Goal: Information Seeking & Learning: Find specific fact

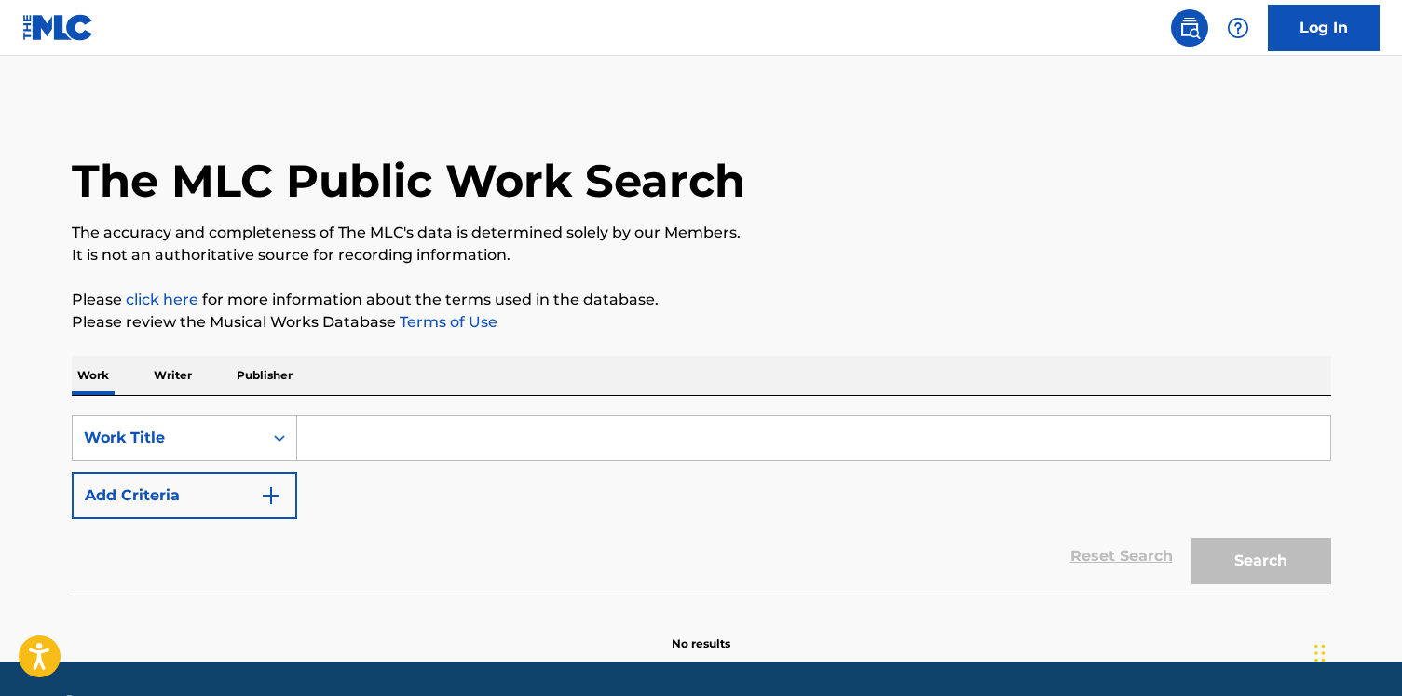
click at [414, 449] on input "Search Form" at bounding box center [813, 438] width 1033 height 45
paste input "Bigfoot"
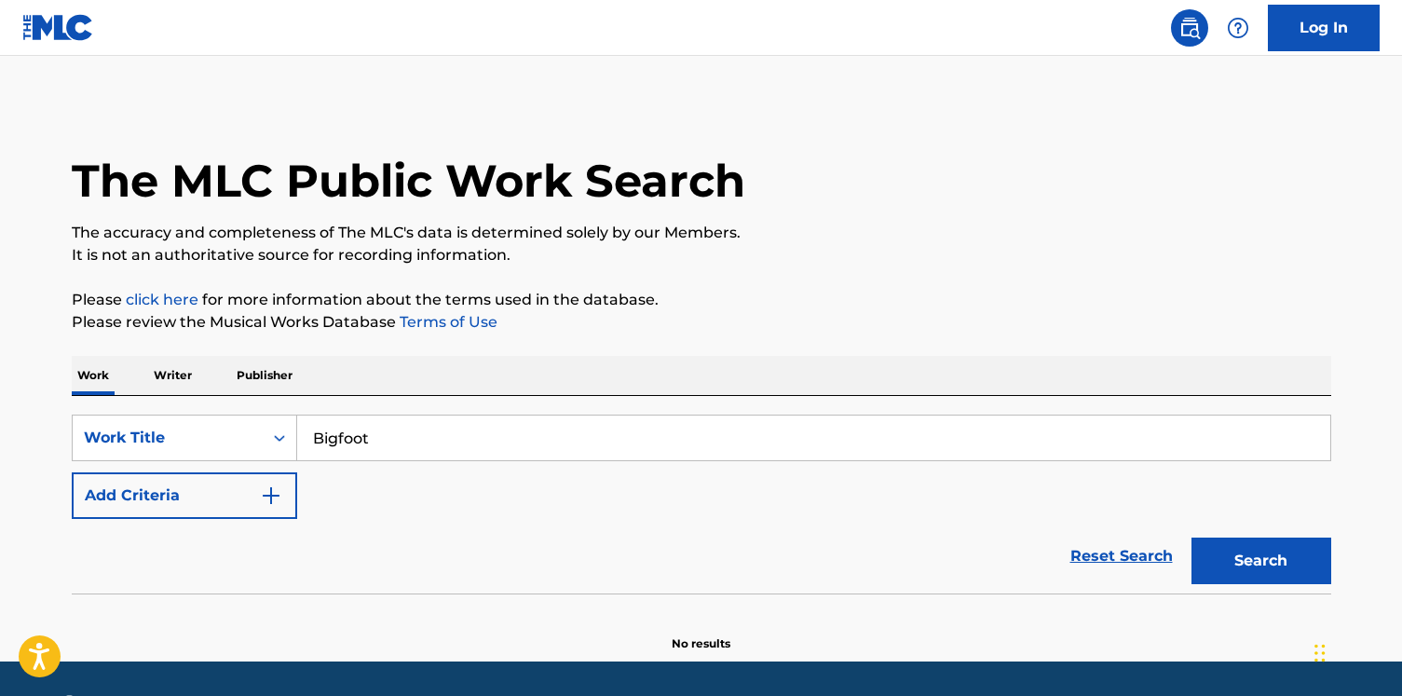
type input "Bigfoot"
click at [229, 485] on button "Add Criteria" at bounding box center [184, 495] width 225 height 47
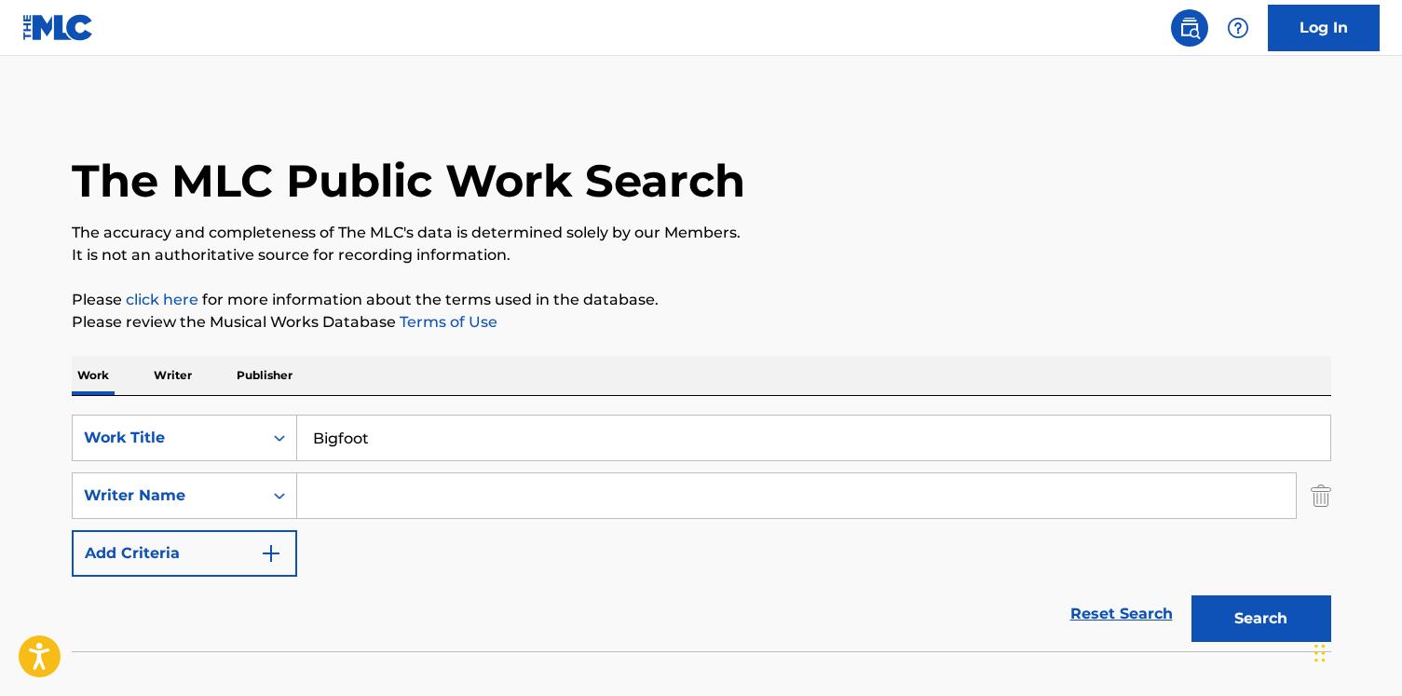
click at [365, 479] on input "Search Form" at bounding box center [796, 495] width 999 height 45
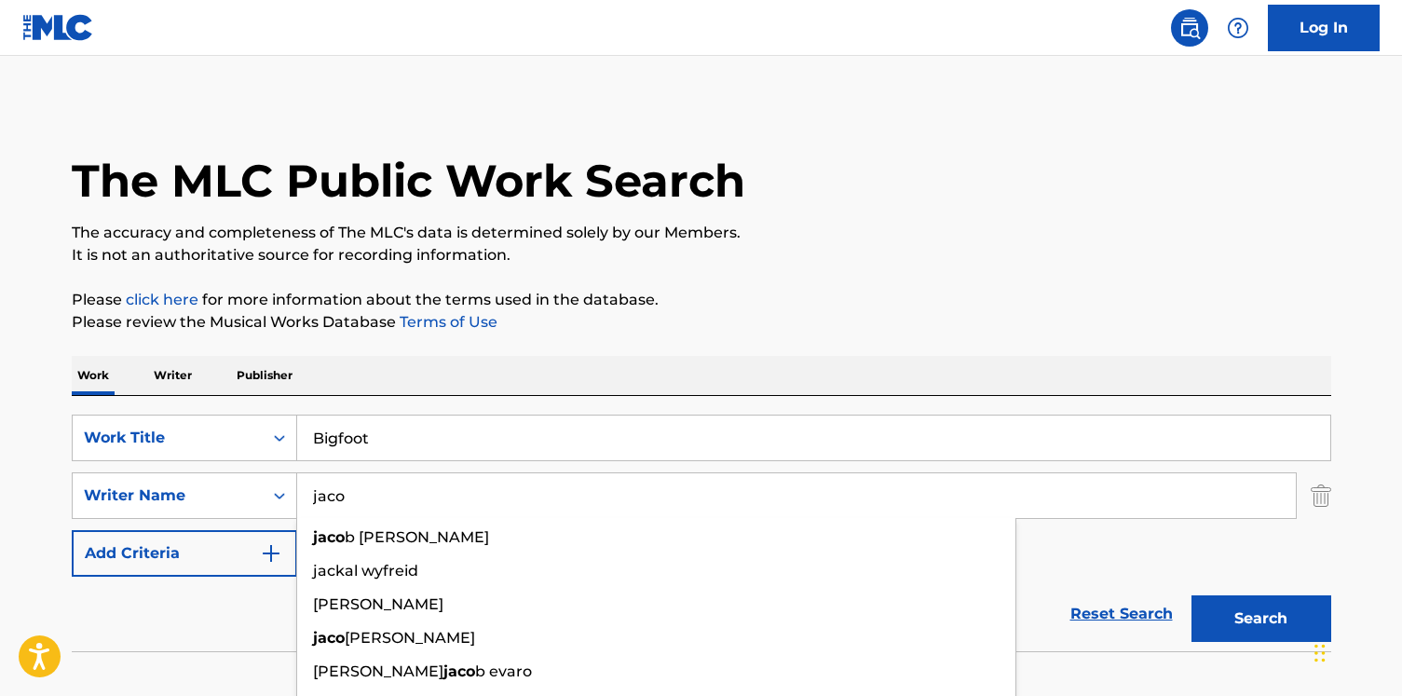
type input "jaco"
click at [1192, 595] on button "Search" at bounding box center [1262, 618] width 140 height 47
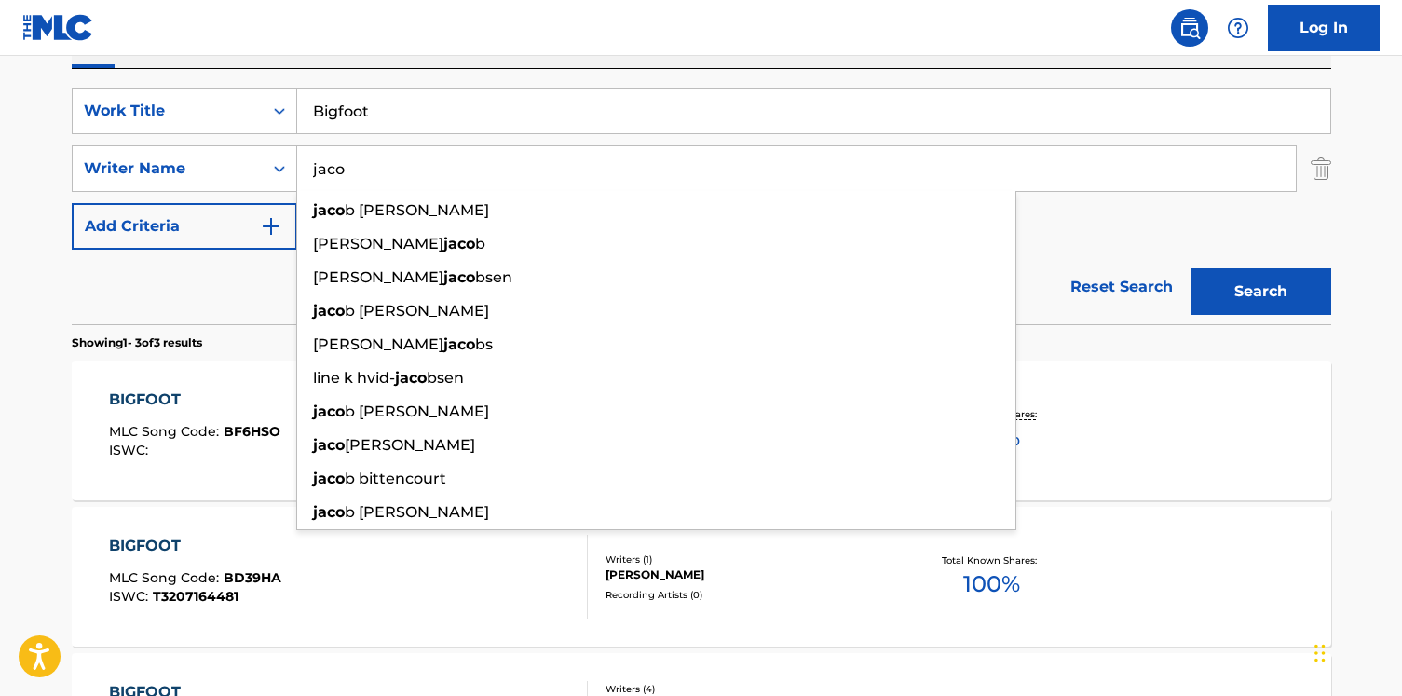
scroll to position [343, 0]
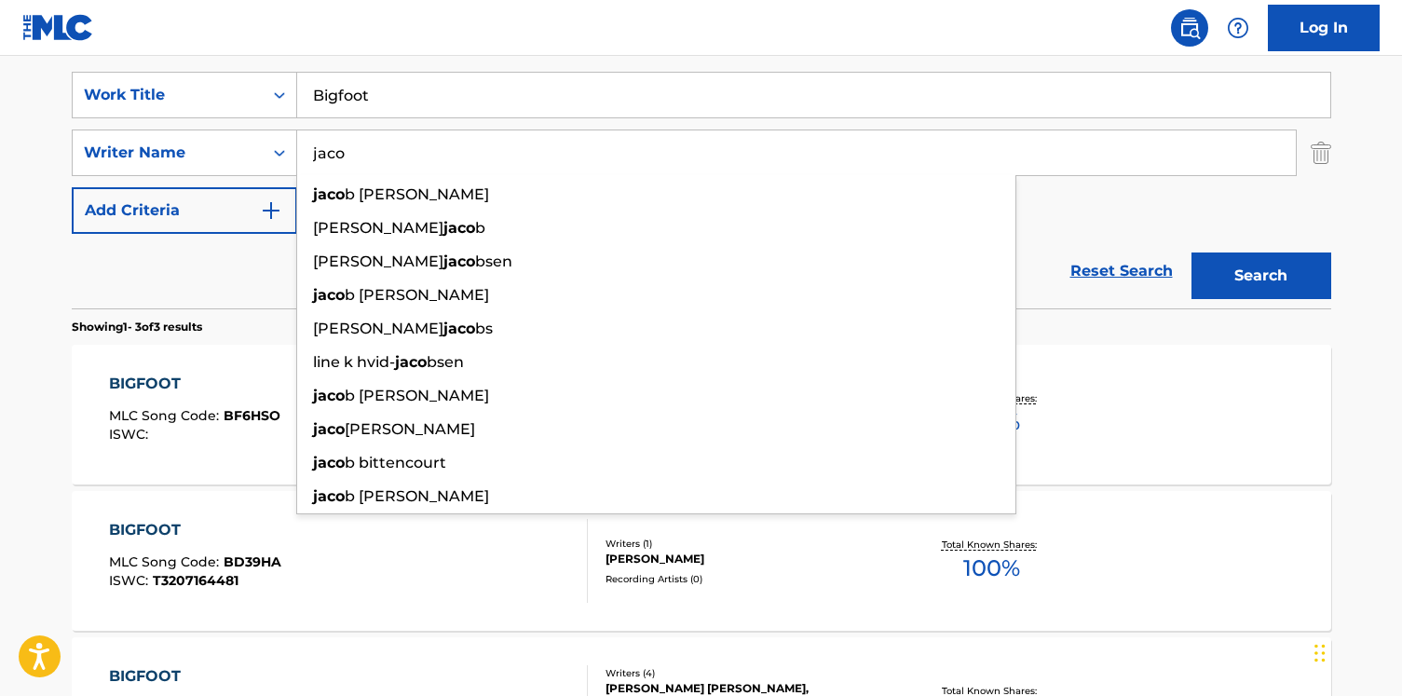
click at [137, 313] on section "Showing 1 - 3 of 3 results" at bounding box center [702, 321] width 1260 height 27
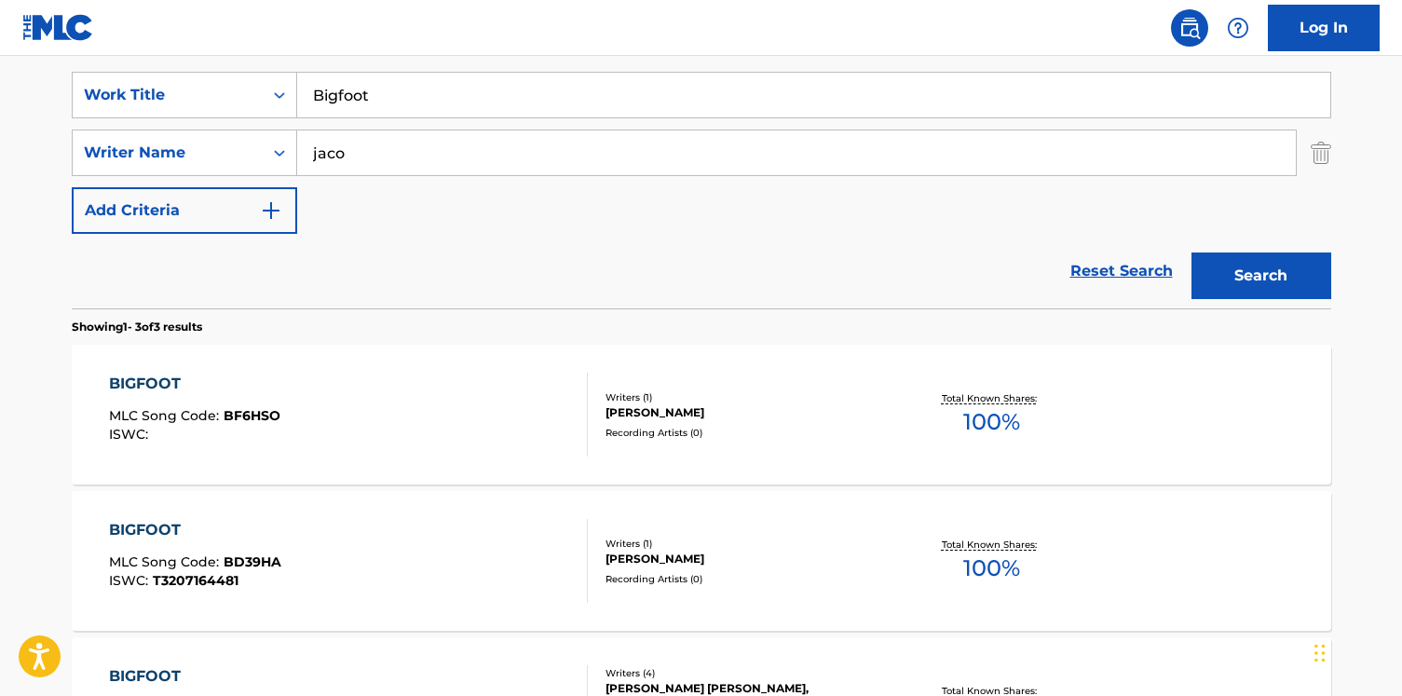
click at [276, 401] on div "BIGFOOT MLC Song Code : BF6HSO ISWC :" at bounding box center [194, 415] width 171 height 84
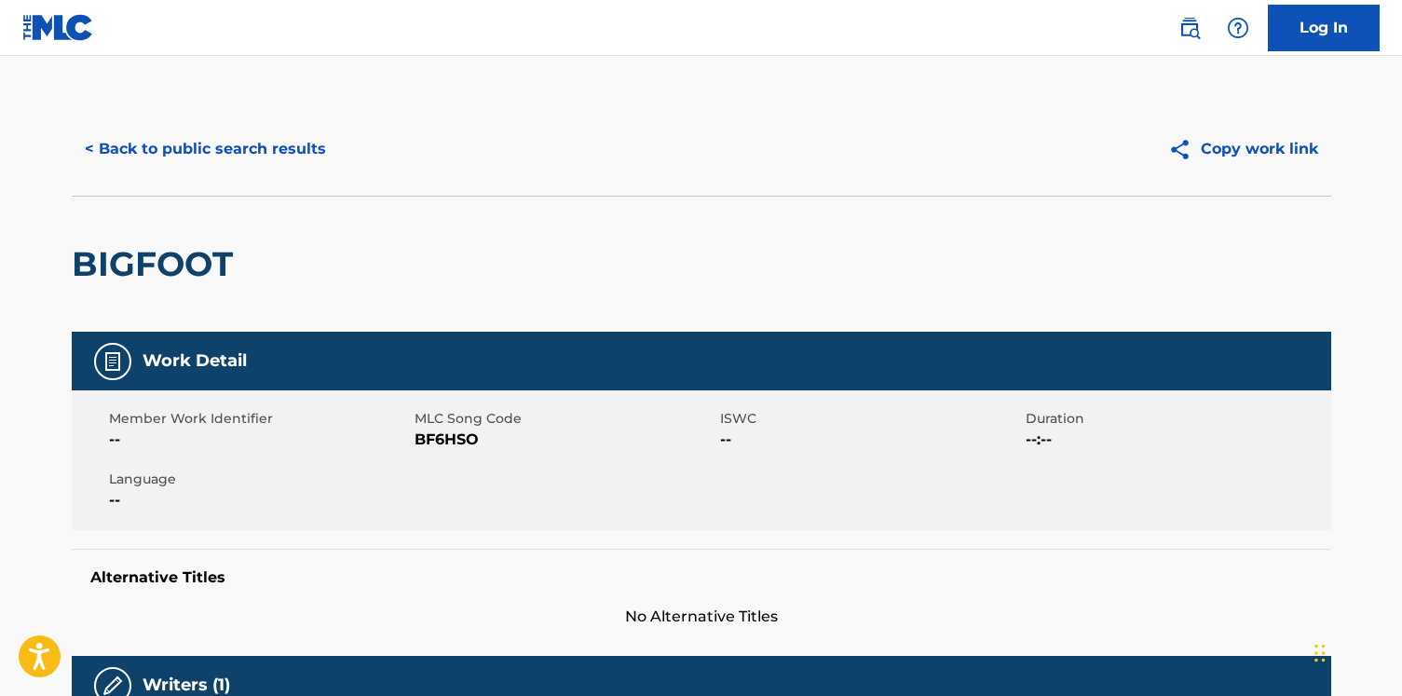
click at [153, 140] on button "< Back to public search results" at bounding box center [205, 149] width 267 height 47
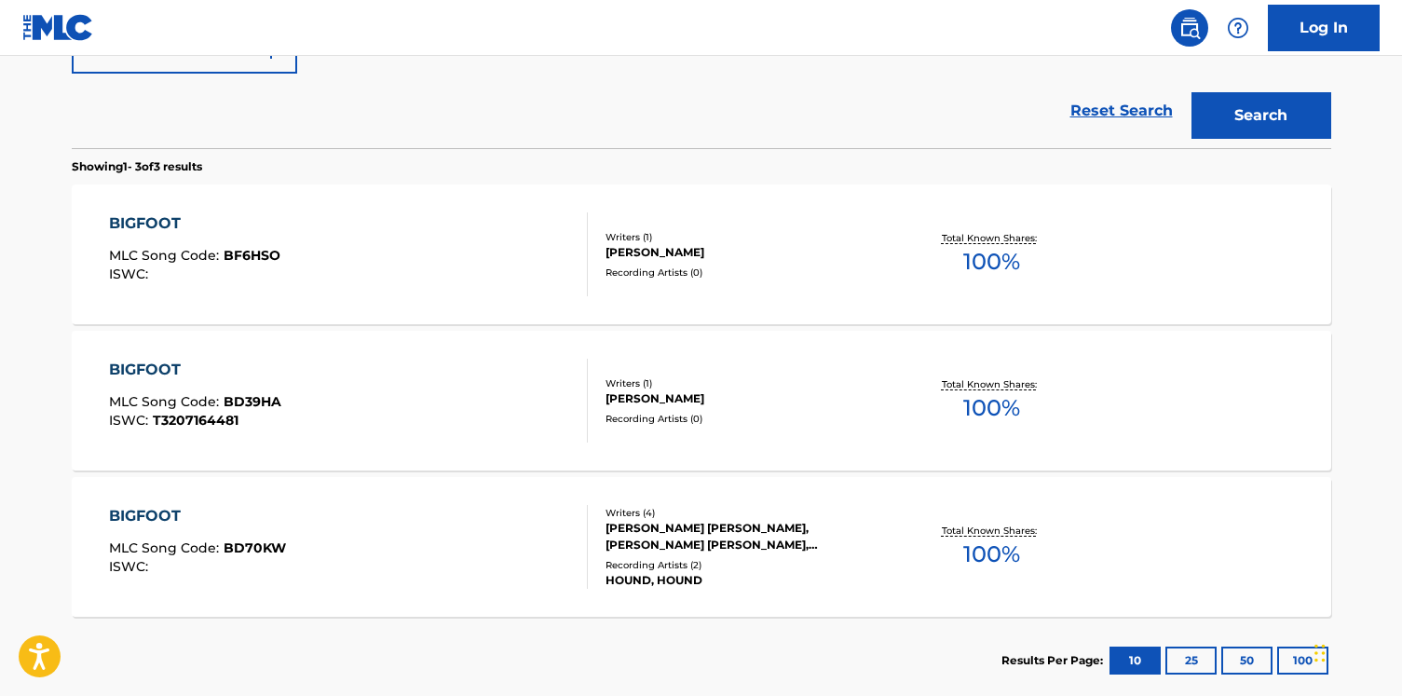
scroll to position [587, 0]
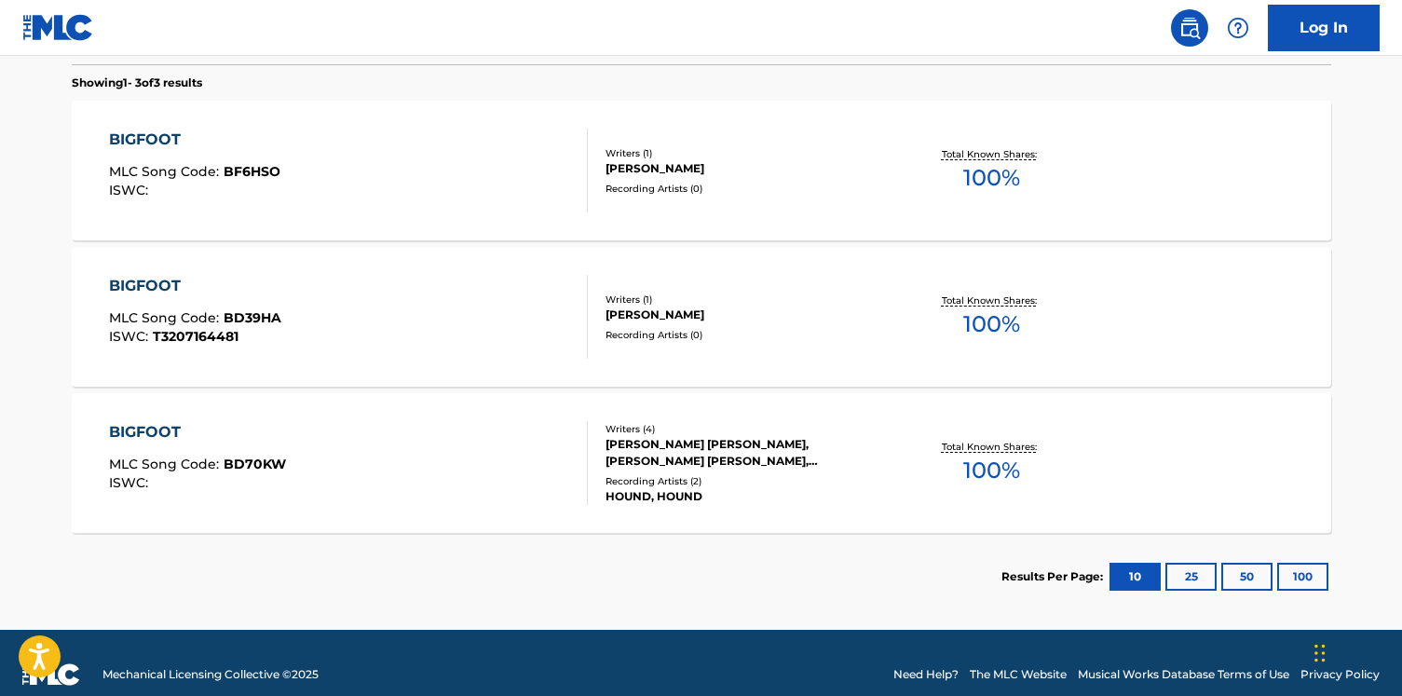
click at [523, 191] on div "BIGFOOT MLC Song Code : BF6HSO ISWC :" at bounding box center [348, 171] width 479 height 84
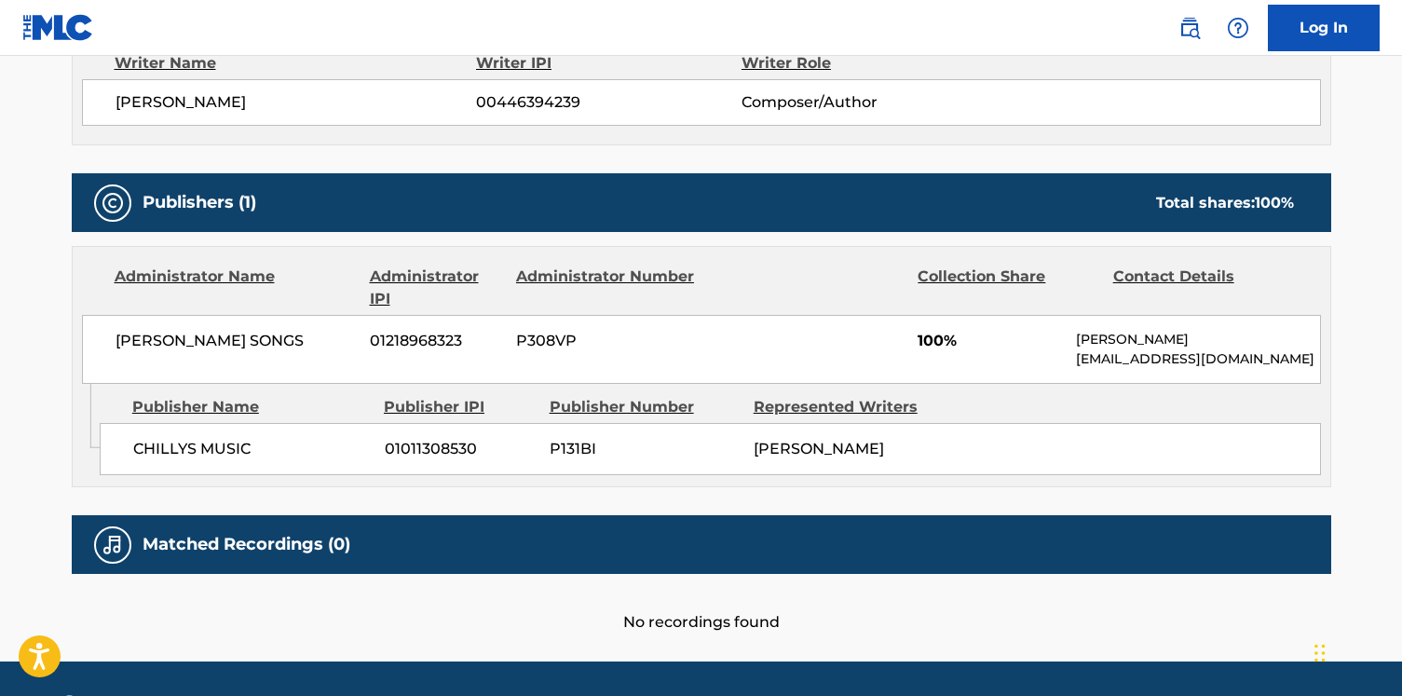
scroll to position [711, 0]
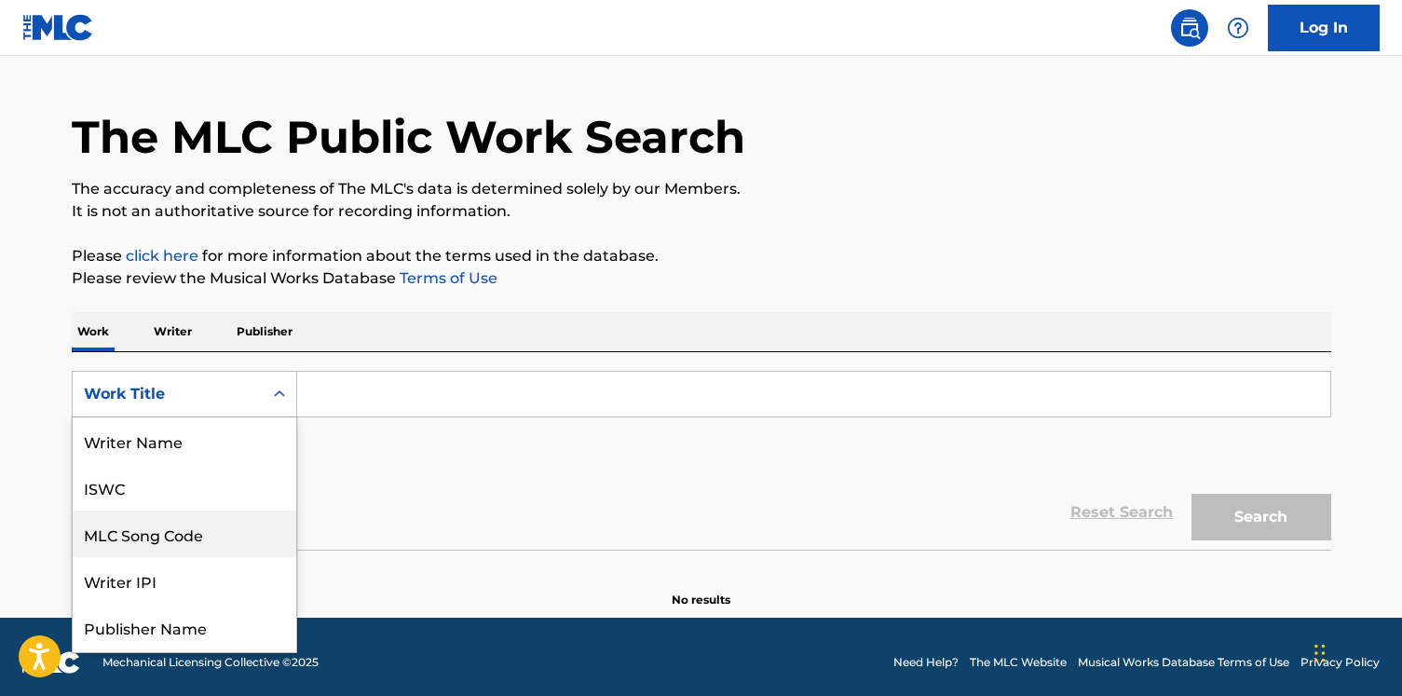
click at [252, 417] on div "MLC Song Code, 3 of 8. 8 results available. Use Up and Down to choose options, …" at bounding box center [184, 394] width 225 height 47
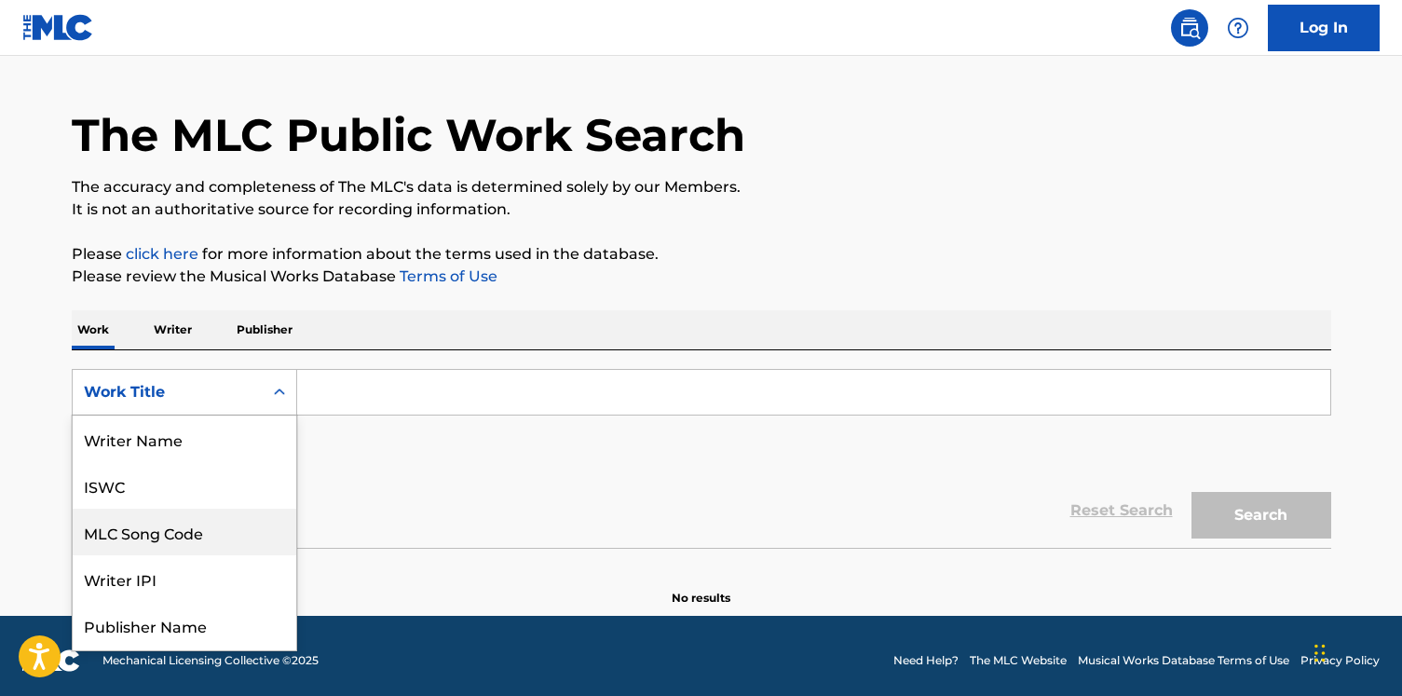
scroll to position [93, 0]
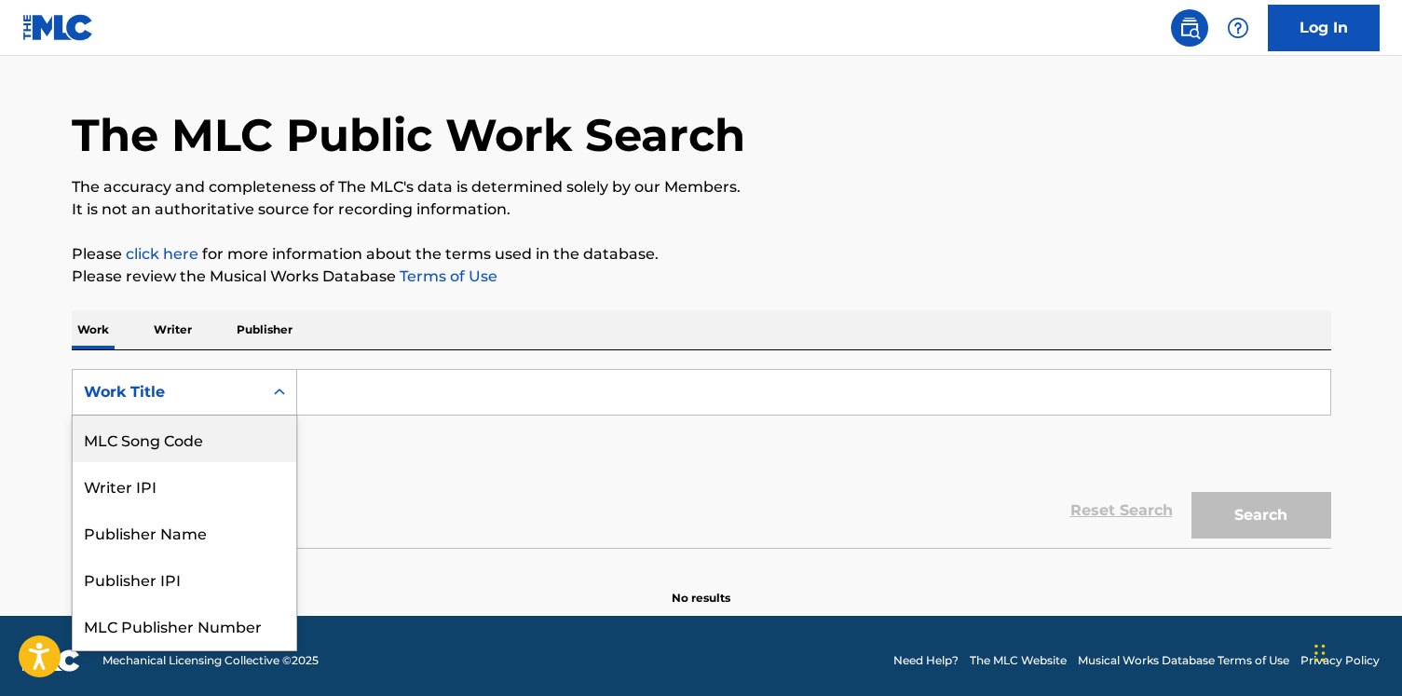
click at [252, 446] on div "MLC Song Code" at bounding box center [185, 439] width 224 height 47
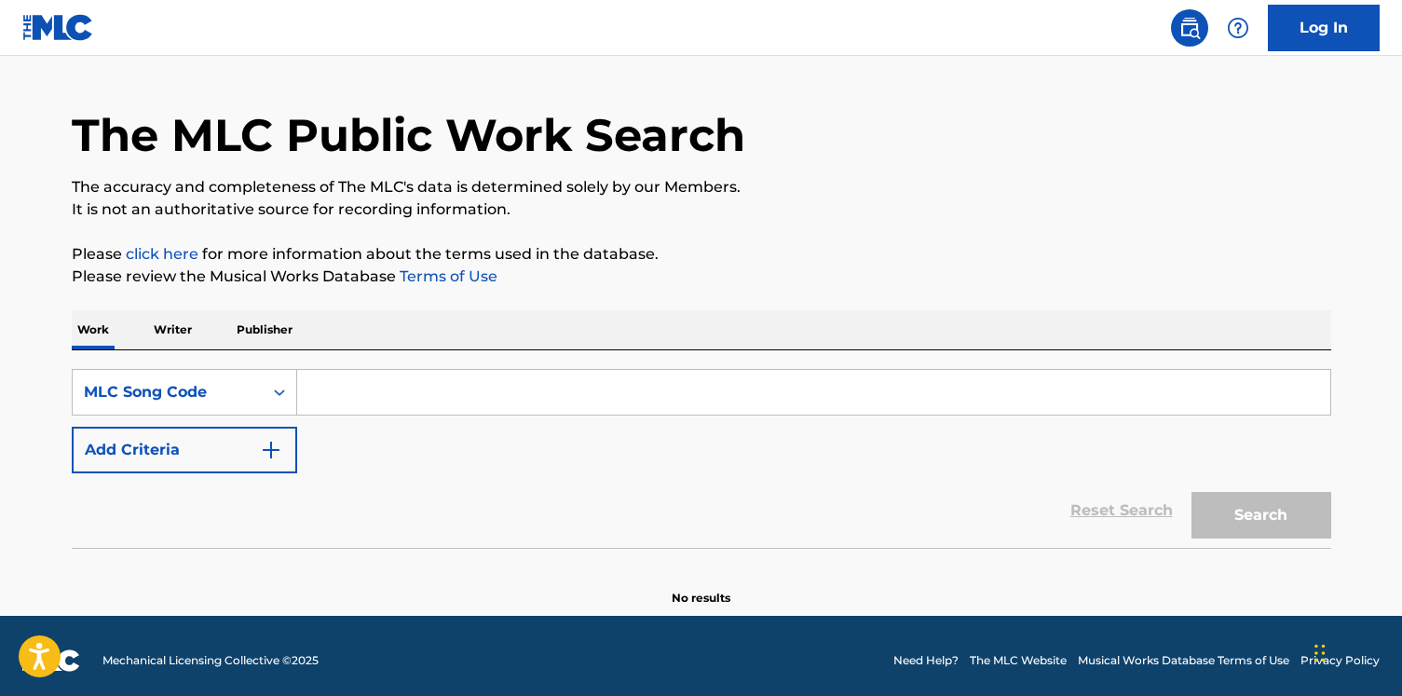
click at [386, 388] on input "Search Form" at bounding box center [813, 392] width 1033 height 45
paste input "AY9COQ"
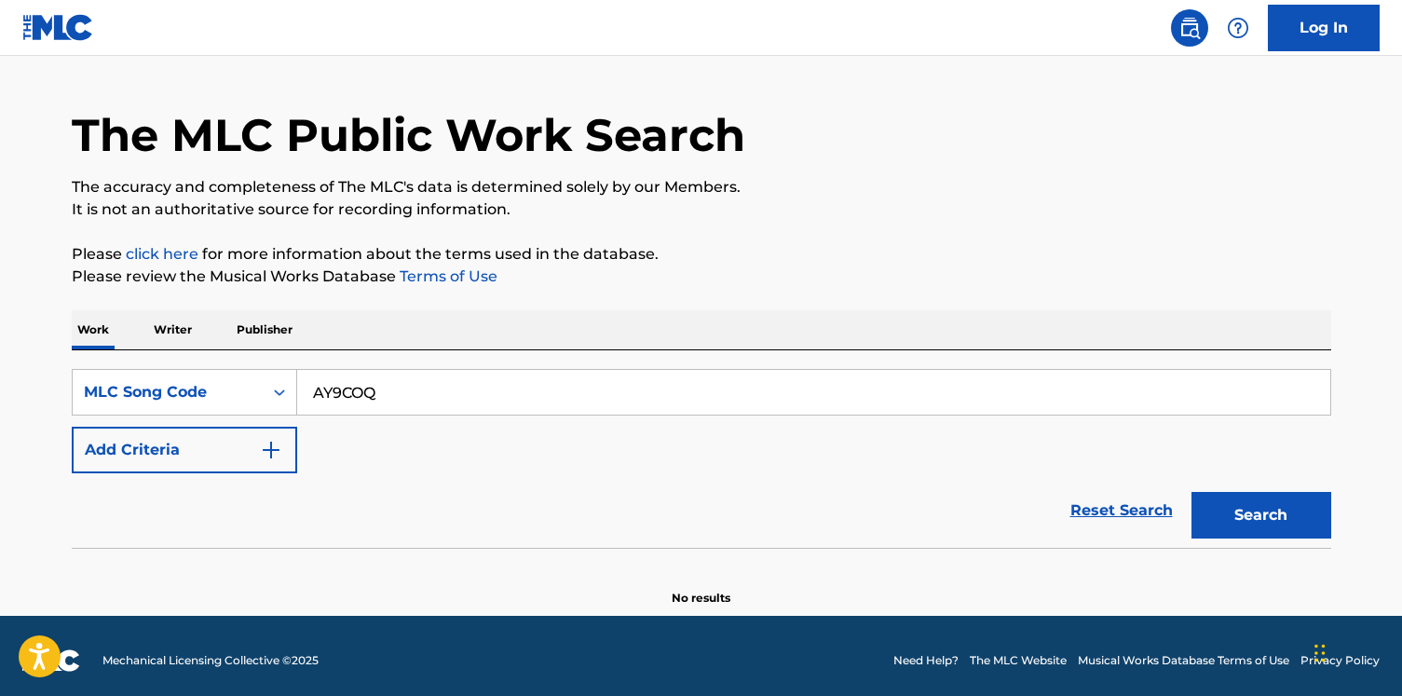
type input "AY9COQ"
click at [1192, 492] on button "Search" at bounding box center [1262, 515] width 140 height 47
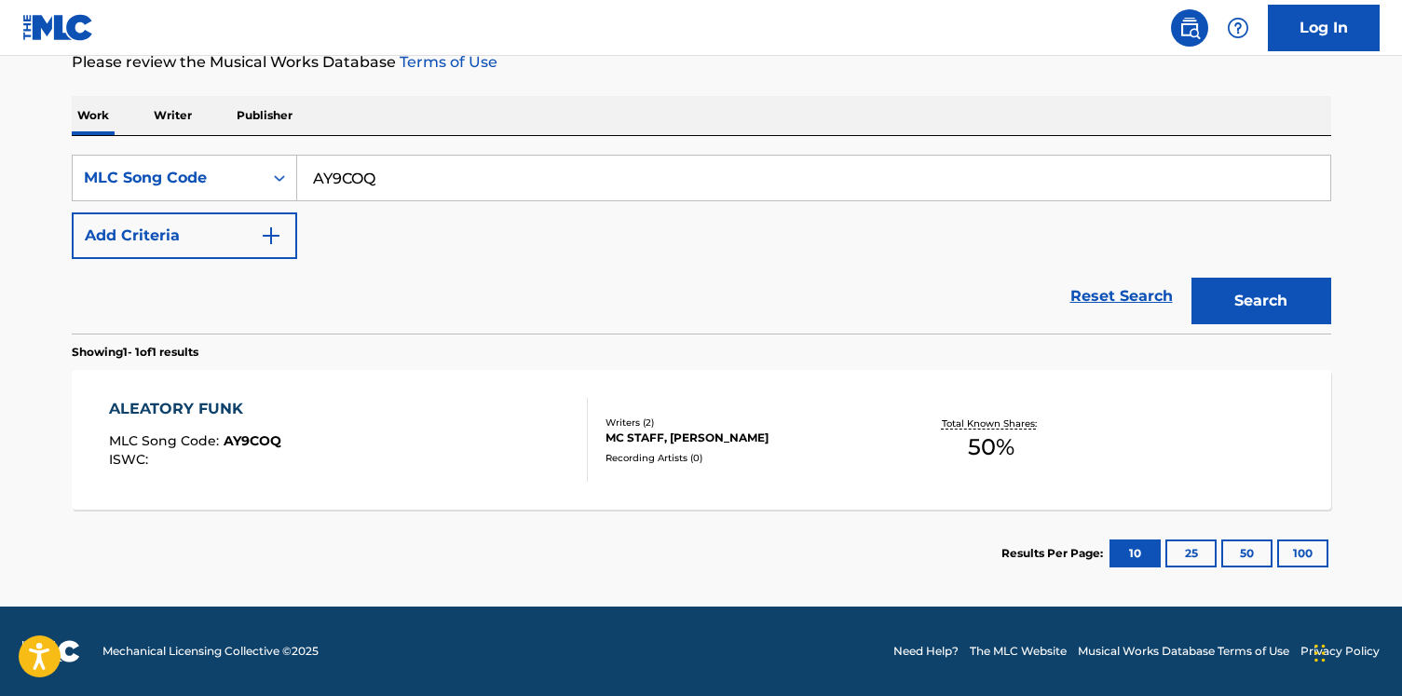
click at [386, 471] on div "ALEATORY FUNK MLC Song Code : AY9COQ ISWC :" at bounding box center [348, 440] width 479 height 84
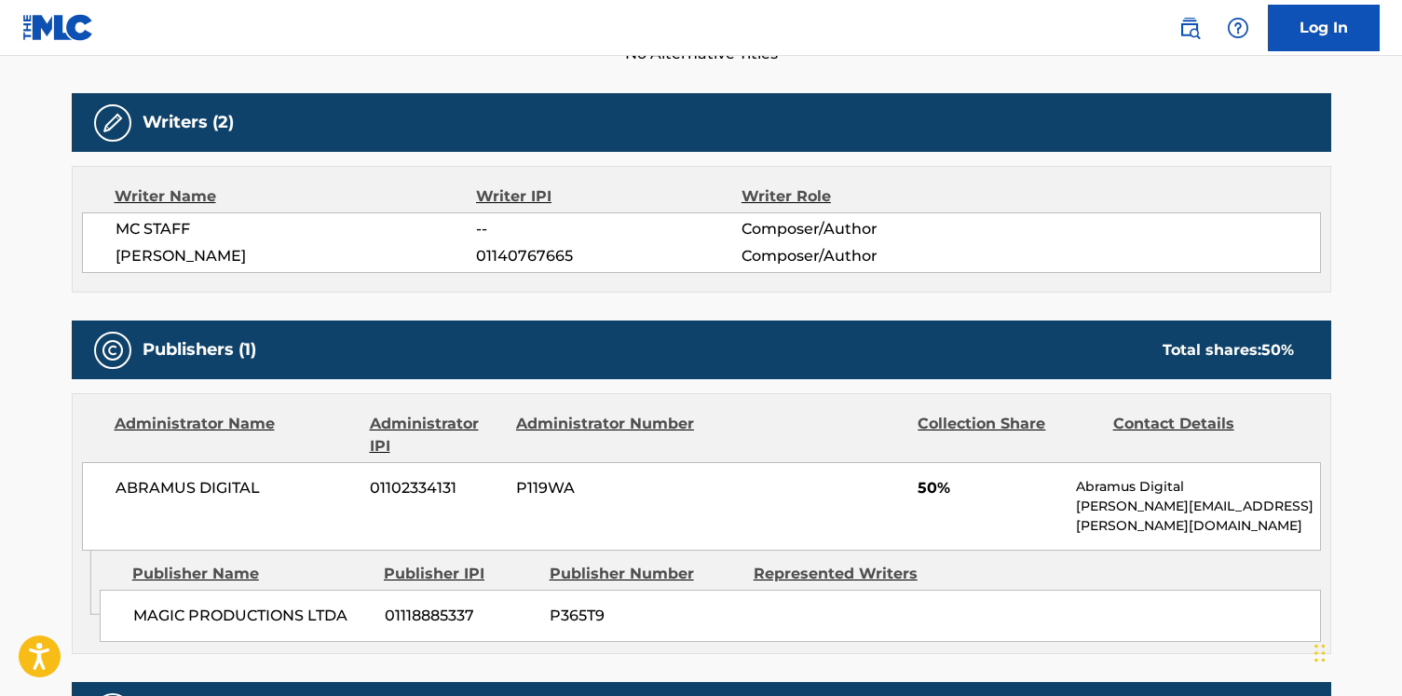
scroll to position [576, 0]
